Goal: Task Accomplishment & Management: Use online tool/utility

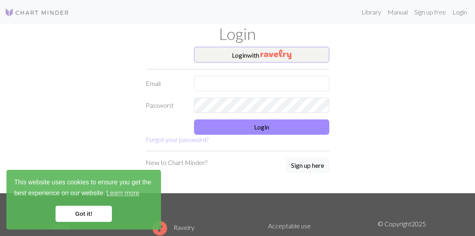
click at [29, 13] on img at bounding box center [37, 13] width 64 height 10
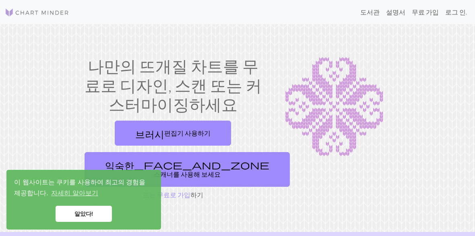
click at [81, 217] on link "알았다!" at bounding box center [84, 213] width 56 height 16
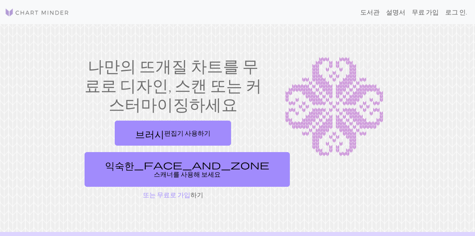
click at [208, 131] on link "브러시 편집기 사용하기" at bounding box center [173, 132] width 116 height 25
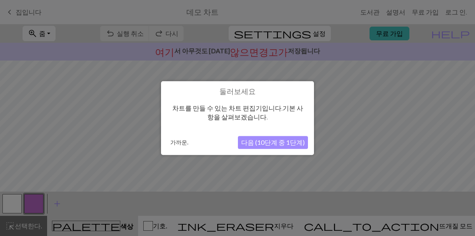
click at [266, 145] on font "다음 (10단계 중 1단계)" at bounding box center [273, 142] width 64 height 8
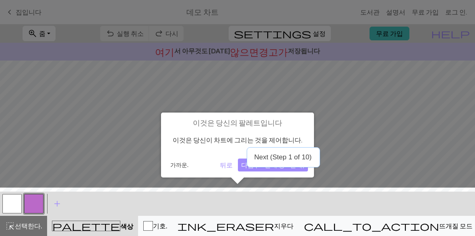
click at [276, 158] on p "Next (Step 1 of 10)" at bounding box center [283, 157] width 58 height 8
click at [275, 168] on font "다음 (10단계 중 2단계)" at bounding box center [273, 165] width 64 height 8
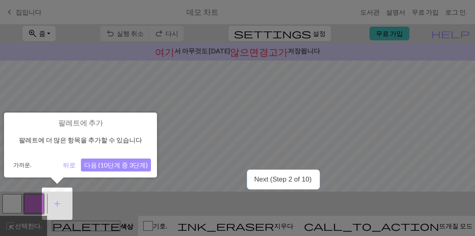
click at [108, 169] on button "다음 (10단계 중 3단계)" at bounding box center [116, 164] width 70 height 13
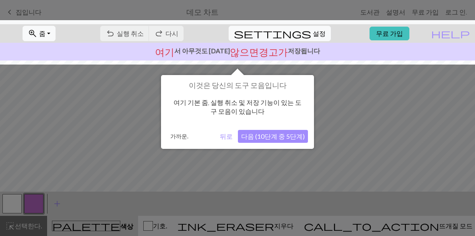
click at [292, 142] on button "다음 (10단계 중 5단계)" at bounding box center [273, 136] width 70 height 13
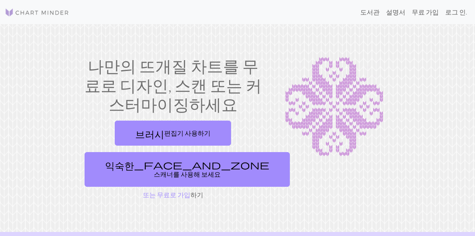
click at [70, 163] on div "나만의 뜨개질 차트를 무료로 디자인, 스캔 또는 커스터마이징하세요 브러시 편집기 사용하기 익숙한_face_and_zone 스캐너를 사용해 보세…" at bounding box center [237, 127] width 387 height 143
click at [105, 168] on span "익숙한_face_and_zone" at bounding box center [187, 164] width 164 height 11
click at [164, 135] on span "브러시" at bounding box center [149, 132] width 29 height 11
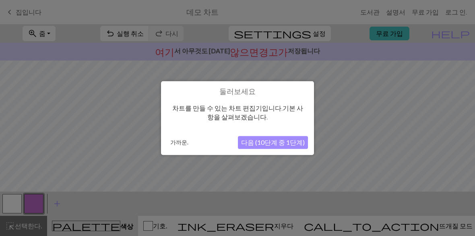
click at [179, 143] on font "가까운." at bounding box center [179, 142] width 18 height 7
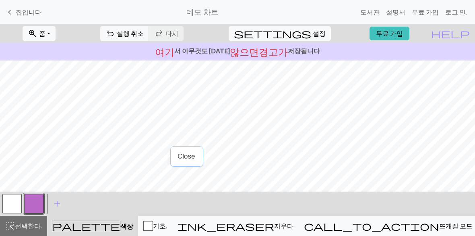
click at [168, 31] on div "undo 실행 취소 실행 취소 redo 다시 다시" at bounding box center [141, 33] width 95 height 19
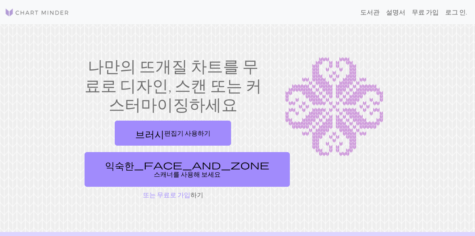
click at [454, 15] on font "로그 인." at bounding box center [456, 12] width 22 height 8
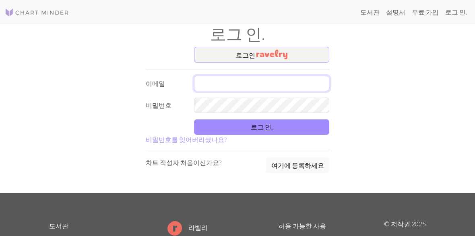
click at [291, 83] on input "text" at bounding box center [261, 83] width 135 height 15
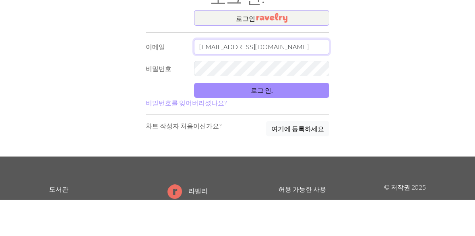
click at [289, 76] on input "chaerin9483@naver.com" at bounding box center [261, 83] width 135 height 15
type input "chaerin9483@naver.com"
click at [313, 119] on button "로그 인." at bounding box center [261, 126] width 135 height 15
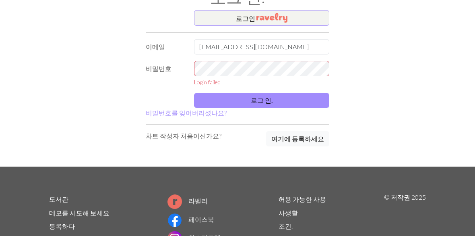
click at [310, 93] on button "로그 인." at bounding box center [261, 100] width 135 height 15
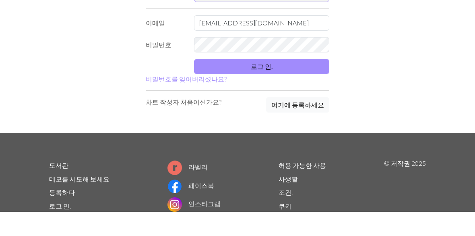
click at [308, 83] on button "로그 인." at bounding box center [261, 90] width 135 height 15
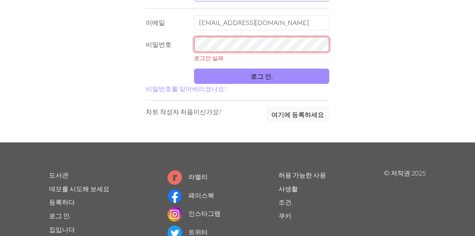
scroll to position [60, 0]
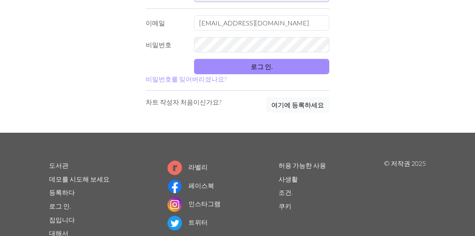
click at [278, 62] on button "로그 인." at bounding box center [261, 66] width 135 height 15
click at [303, 66] on button "로그 인." at bounding box center [261, 66] width 135 height 15
click at [315, 67] on button "로그 인." at bounding box center [261, 66] width 135 height 15
click at [312, 73] on button "로그 인." at bounding box center [261, 66] width 135 height 15
click at [291, 63] on button "로그 인." at bounding box center [261, 66] width 135 height 15
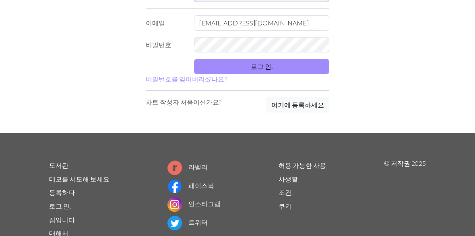
scroll to position [61, 0]
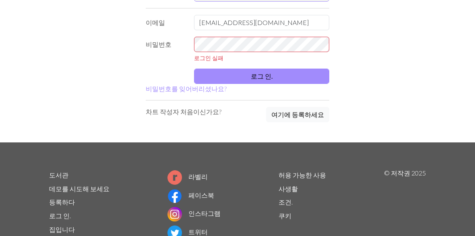
click at [193, 88] on font "비밀번호를 잊어버리셨나요?" at bounding box center [186, 89] width 81 height 8
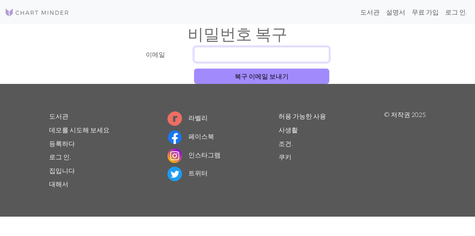
click at [292, 48] on input "text" at bounding box center [261, 54] width 135 height 15
type input "chaerin9483@naver.com"
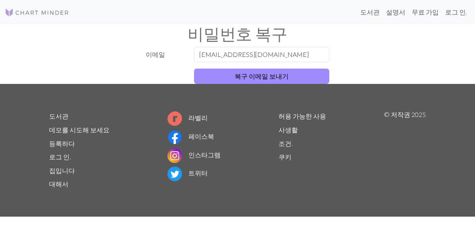
click at [295, 75] on button "복구 이메일 보내기" at bounding box center [261, 75] width 135 height 15
click at [226, 76] on button "복구 이메일 보내기" at bounding box center [261, 75] width 135 height 15
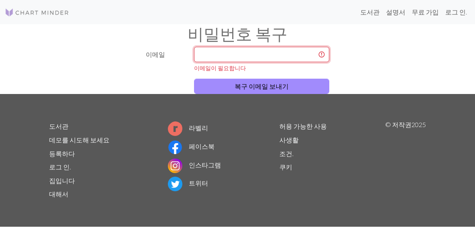
click at [212, 59] on input "text" at bounding box center [261, 54] width 135 height 15
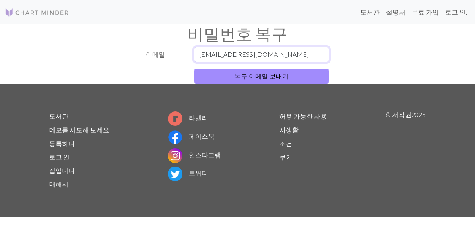
type input "[EMAIL_ADDRESS][DOMAIN_NAME]"
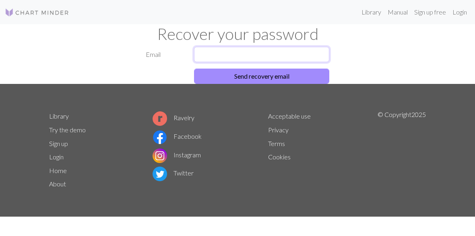
click at [303, 53] on input "text" at bounding box center [261, 54] width 135 height 15
type input "[EMAIL_ADDRESS][DOMAIN_NAME]"
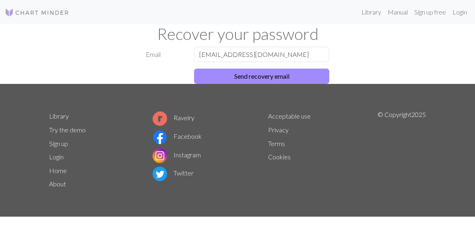
click at [287, 71] on button "Send recovery email" at bounding box center [261, 75] width 135 height 15
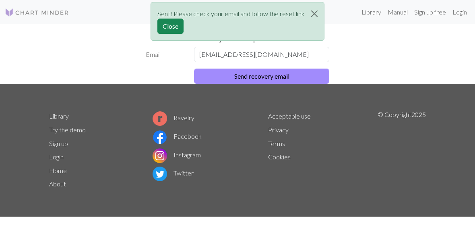
click at [171, 29] on button "Close" at bounding box center [170, 26] width 26 height 15
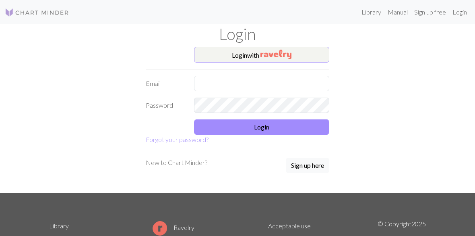
click at [298, 56] on button "Login with" at bounding box center [261, 55] width 135 height 16
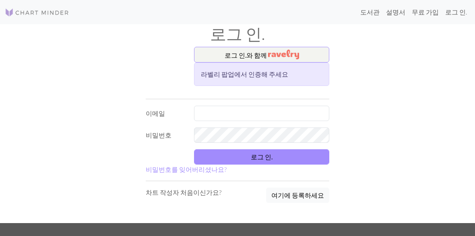
click at [306, 61] on button "로그 인. 와 함께" at bounding box center [261, 55] width 135 height 16
click at [255, 113] on input "text" at bounding box center [261, 113] width 135 height 15
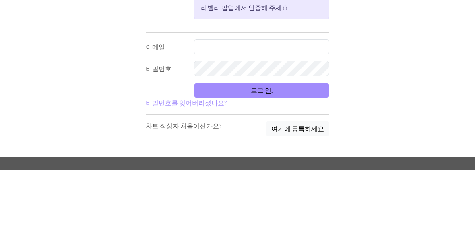
click at [43, 51] on div "도서관 설명서 무료 가입 로그 인. 로그 인. 로그 인. 와 함께 라벨리 팝업에서 인증해 주세요 이메일 비밀번호 로그 인. 비밀번호를 잊어버리…" at bounding box center [237, 118] width 475 height 236
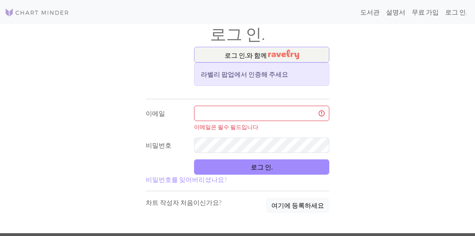
click at [310, 54] on button "로그 인. 와 함께" at bounding box center [261, 55] width 135 height 16
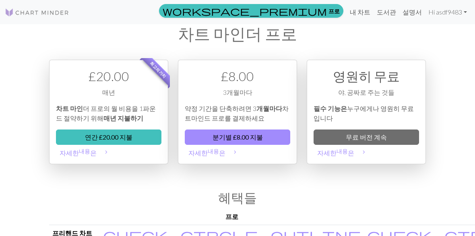
click at [401, 138] on link "무료 버전 계속" at bounding box center [367, 136] width 106 height 15
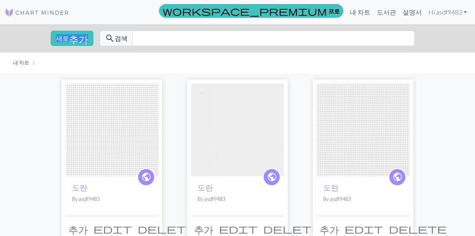
click at [71, 39] on span "추가" at bounding box center [78, 38] width 19 height 11
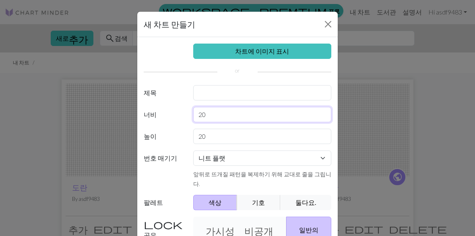
click at [280, 117] on input "20" at bounding box center [262, 114] width 139 height 15
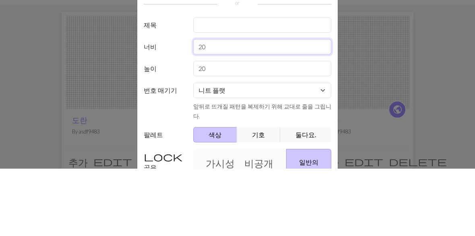
type input "2"
type input "60"
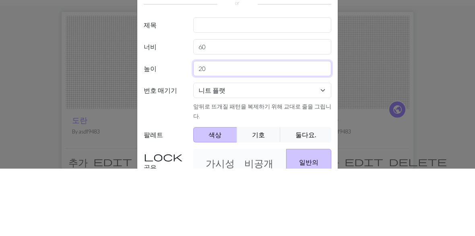
click at [263, 128] on input "20" at bounding box center [262, 135] width 139 height 15
type input "2"
type input "6"
type input "5"
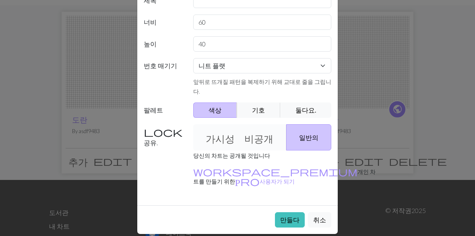
scroll to position [92, 0]
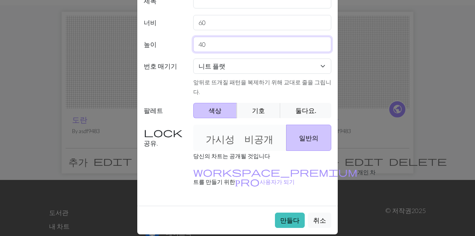
type input "40"
click at [295, 216] on font "만들다" at bounding box center [289, 220] width 19 height 8
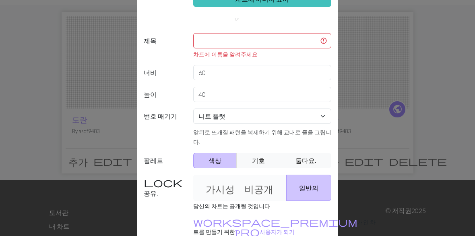
scroll to position [50, 0]
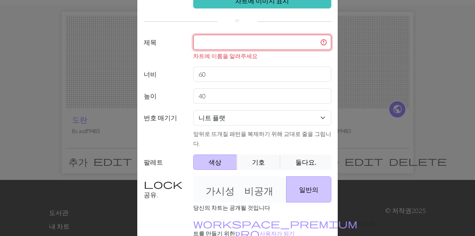
click at [211, 36] on input "text" at bounding box center [262, 42] width 139 height 15
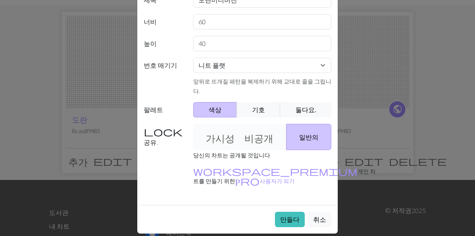
scroll to position [92, 0]
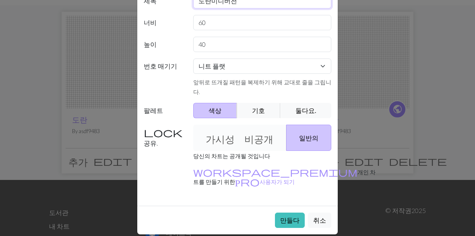
type input "도란미니버전"
click at [292, 216] on font "만들다" at bounding box center [289, 220] width 19 height 8
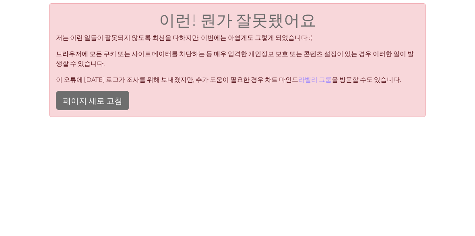
click at [101, 95] on font "페이지 새로 고침" at bounding box center [93, 100] width 60 height 10
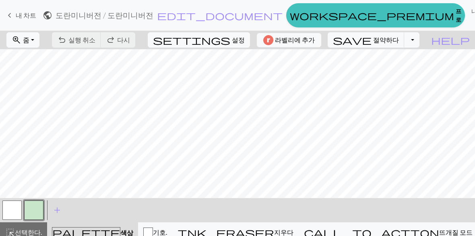
click at [404, 42] on button "토글 드롭다운" at bounding box center [411, 39] width 15 height 15
